Goal: Transaction & Acquisition: Book appointment/travel/reservation

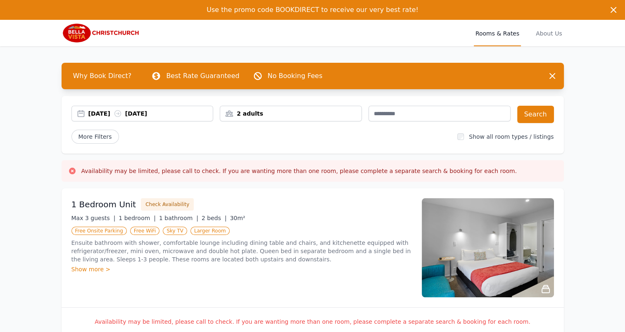
click at [263, 116] on div "2 adults" at bounding box center [290, 113] width 141 height 8
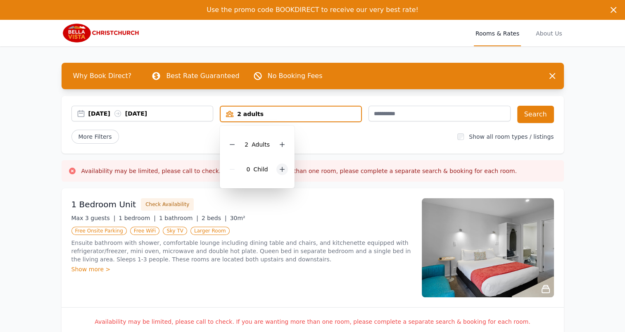
click at [280, 169] on icon at bounding box center [282, 169] width 7 height 7
click at [280, 169] on div "2 Child ren" at bounding box center [259, 169] width 67 height 25
click at [287, 172] on div at bounding box center [288, 170] width 12 height 12
click at [159, 140] on div "More Filters" at bounding box center [261, 137] width 380 height 14
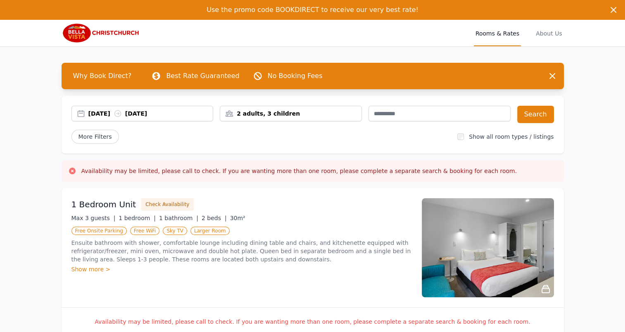
click at [140, 113] on div "30 Sep 2025 01 Oct 2025" at bounding box center [150, 113] width 125 height 8
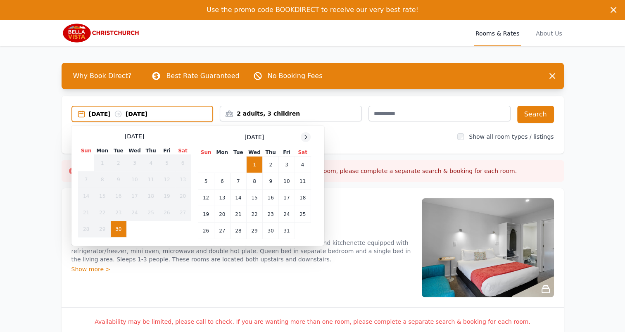
click at [304, 139] on icon at bounding box center [305, 137] width 7 height 7
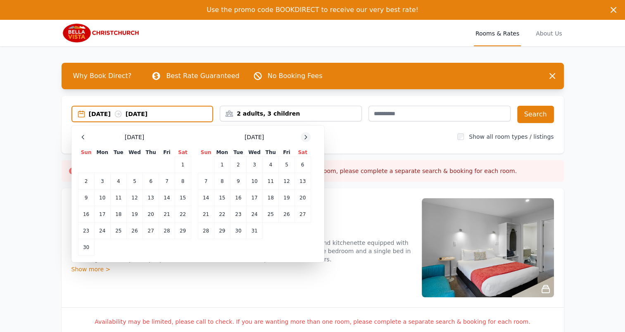
click at [304, 139] on icon at bounding box center [305, 137] width 7 height 7
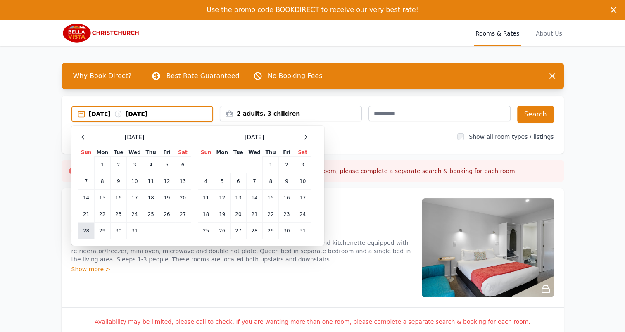
click at [91, 230] on td "28" at bounding box center [86, 231] width 16 height 17
click at [97, 231] on td "29" at bounding box center [102, 231] width 16 height 17
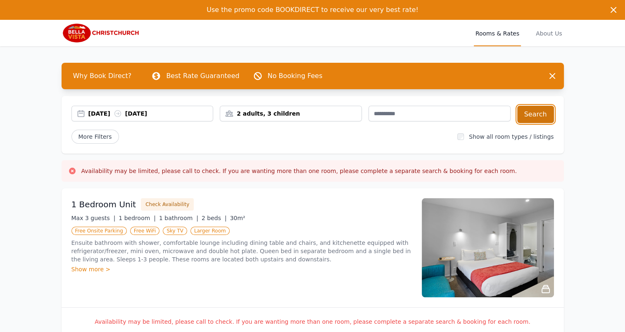
click at [543, 119] on button "Search" at bounding box center [535, 114] width 37 height 17
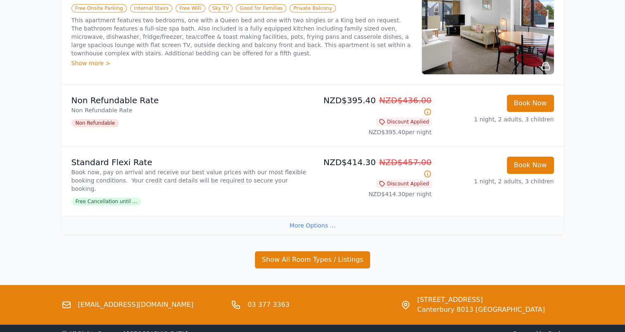
scroll to position [475, 0]
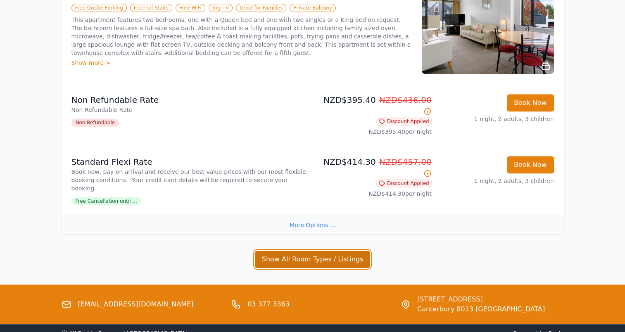
click at [330, 251] on button "Show All Room Types / Listings" at bounding box center [313, 259] width 116 height 17
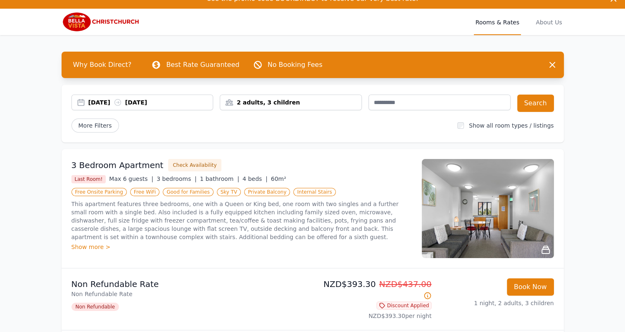
scroll to position [0, 0]
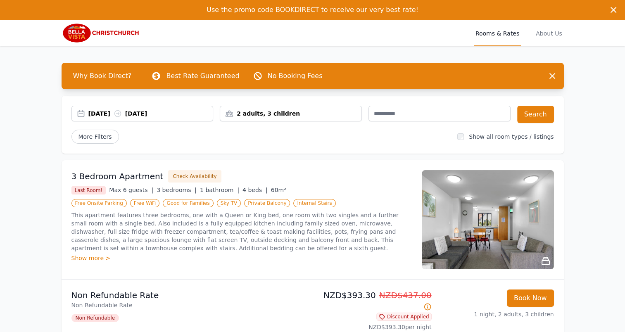
click at [300, 111] on div "2 adults, 3 children" at bounding box center [290, 113] width 141 height 8
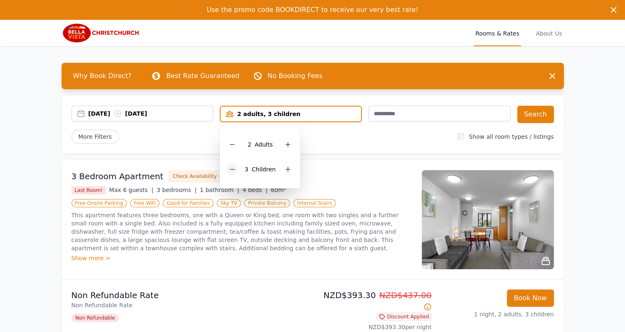
click at [228, 170] on div at bounding box center [232, 170] width 12 height 12
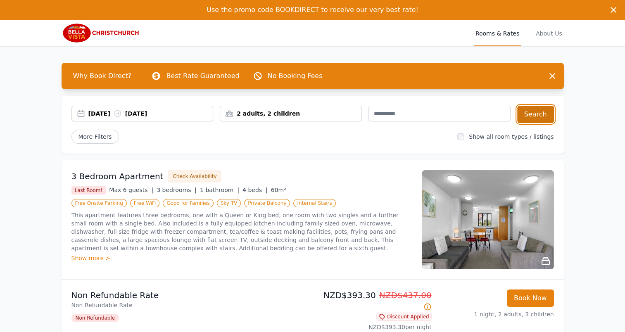
click at [537, 120] on button "Search" at bounding box center [535, 114] width 37 height 17
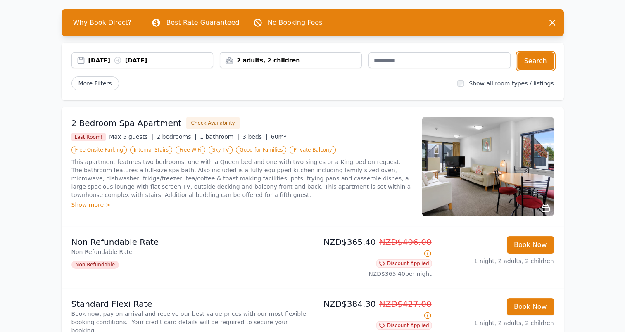
scroll to position [58, 0]
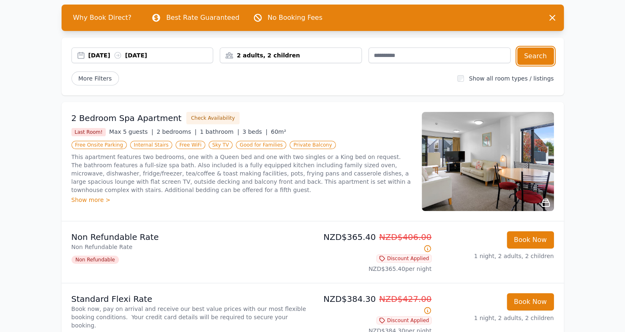
click at [288, 56] on div "2 adults, 2 children" at bounding box center [290, 55] width 141 height 8
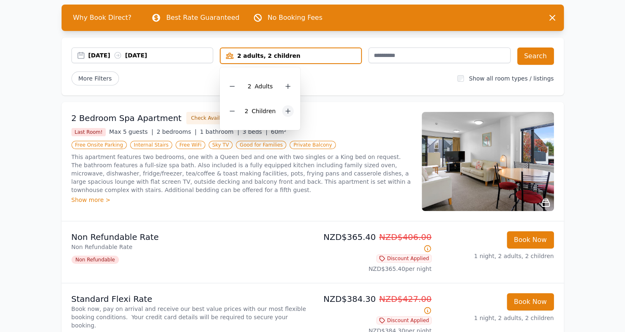
click at [287, 109] on icon at bounding box center [288, 111] width 7 height 7
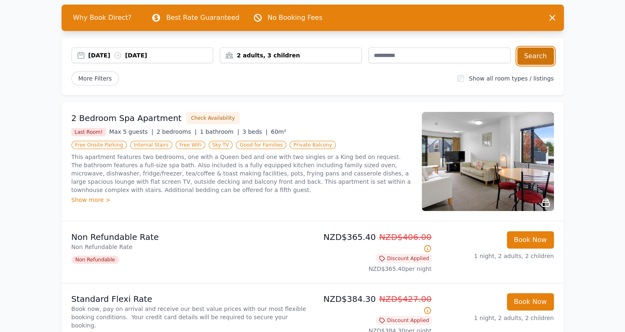
click at [548, 57] on button "Search" at bounding box center [535, 55] width 37 height 17
